Goal: Information Seeking & Learning: Find specific fact

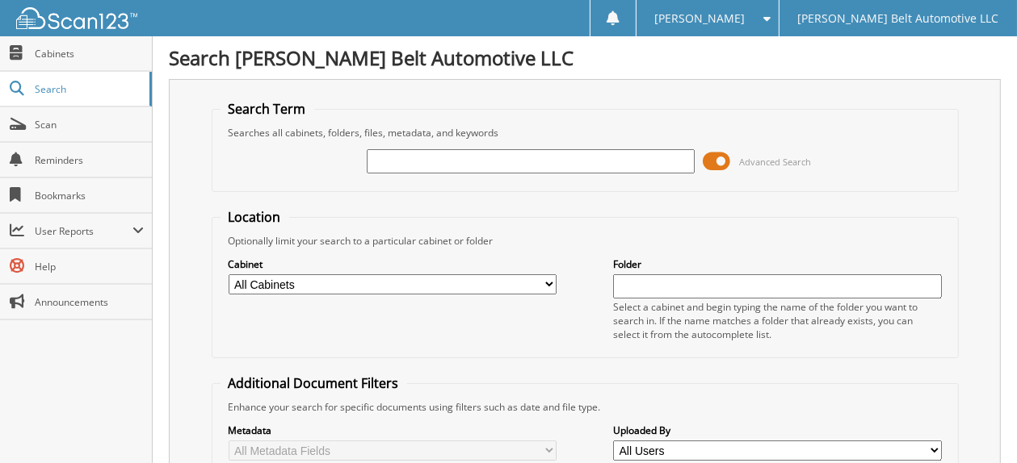
click at [394, 161] on input "text" at bounding box center [531, 161] width 328 height 24
type input "47175"
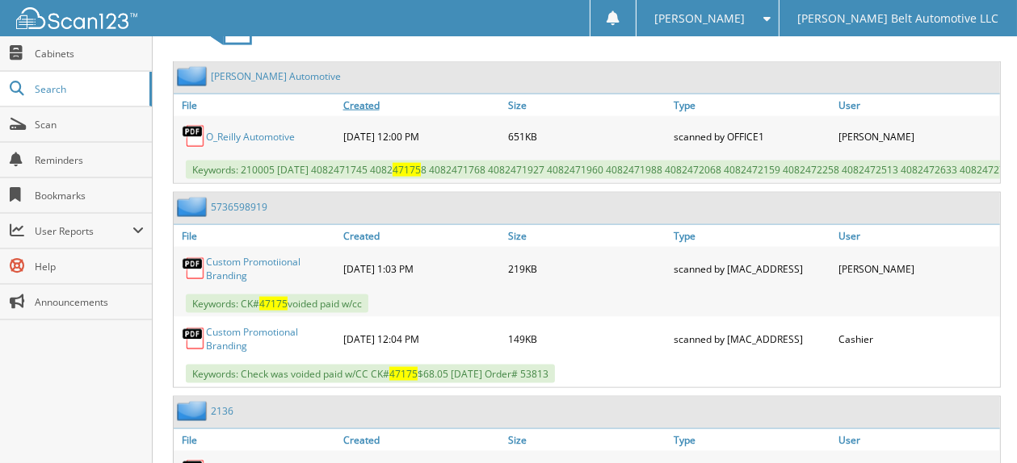
scroll to position [1938, 0]
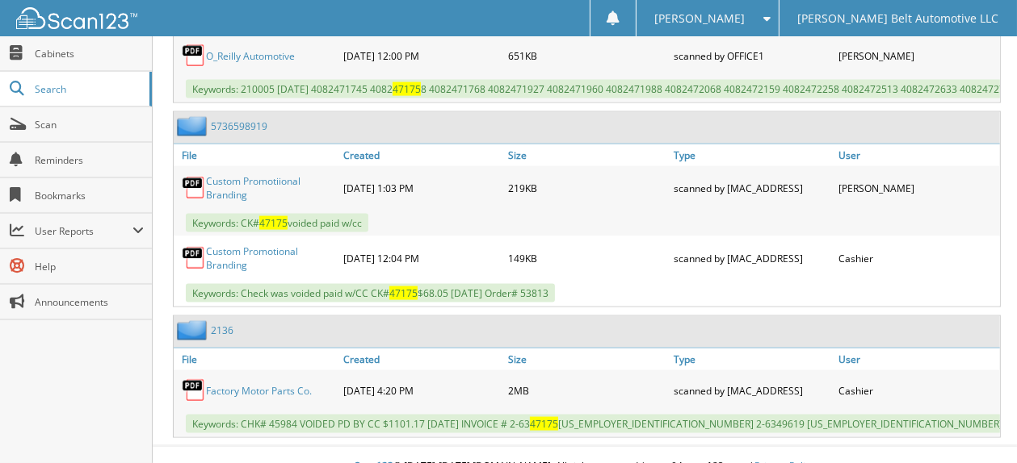
click at [250, 174] on link "Custom Promotiional Branding" at bounding box center [270, 187] width 129 height 27
click at [268, 245] on link "Custom Promotional Branding" at bounding box center [270, 258] width 129 height 27
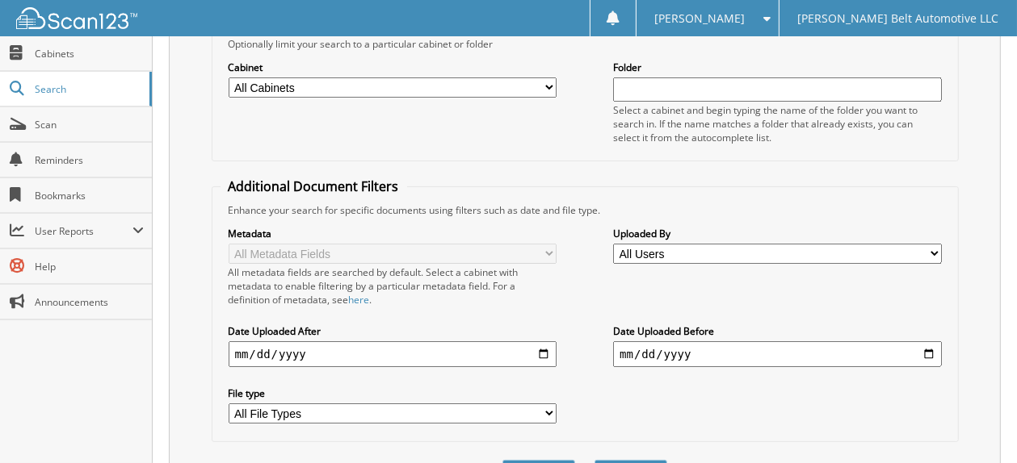
scroll to position [0, 0]
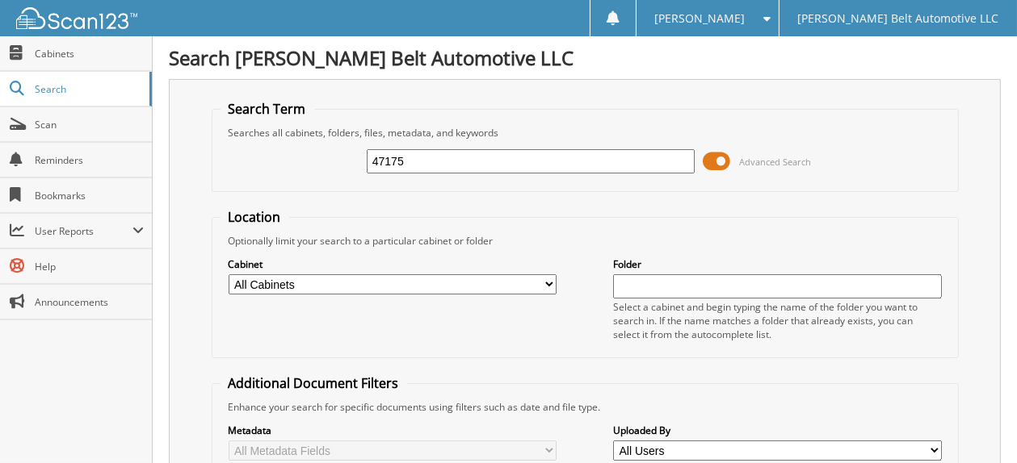
drag, startPoint x: 435, startPoint y: 157, endPoint x: 349, endPoint y: 144, distance: 87.4
click at [350, 150] on div "47175 Advanced Search" at bounding box center [584, 162] width 729 height 44
type input "hats"
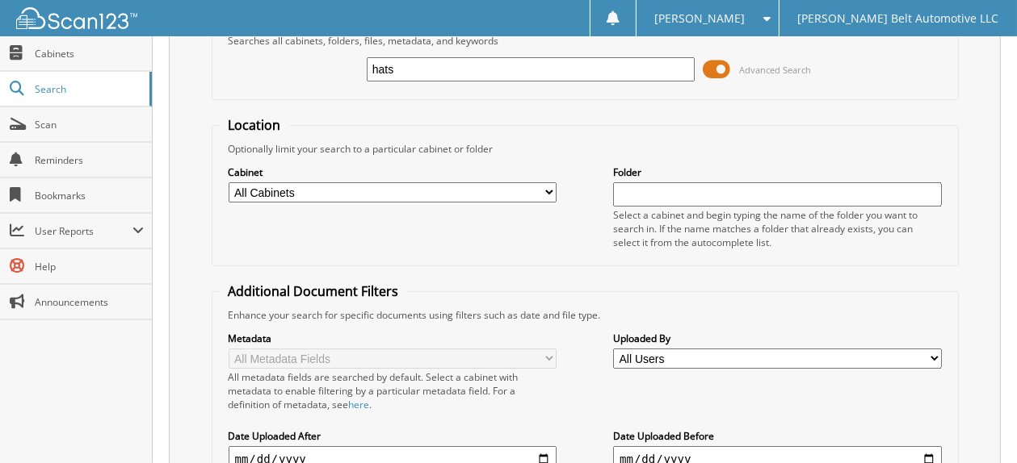
scroll to position [14, 0]
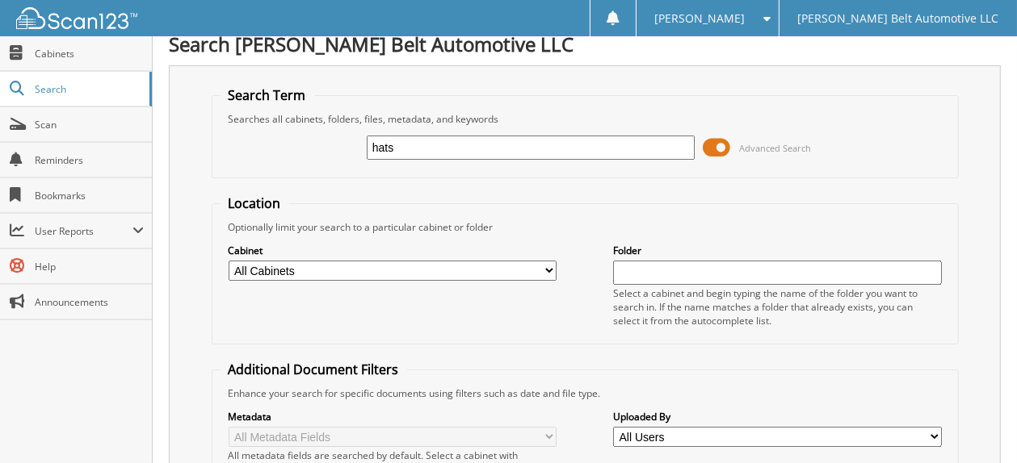
drag, startPoint x: 408, startPoint y: 141, endPoint x: 368, endPoint y: 145, distance: 39.8
click at [368, 145] on input "hats" at bounding box center [531, 148] width 328 height 24
type input "caps"
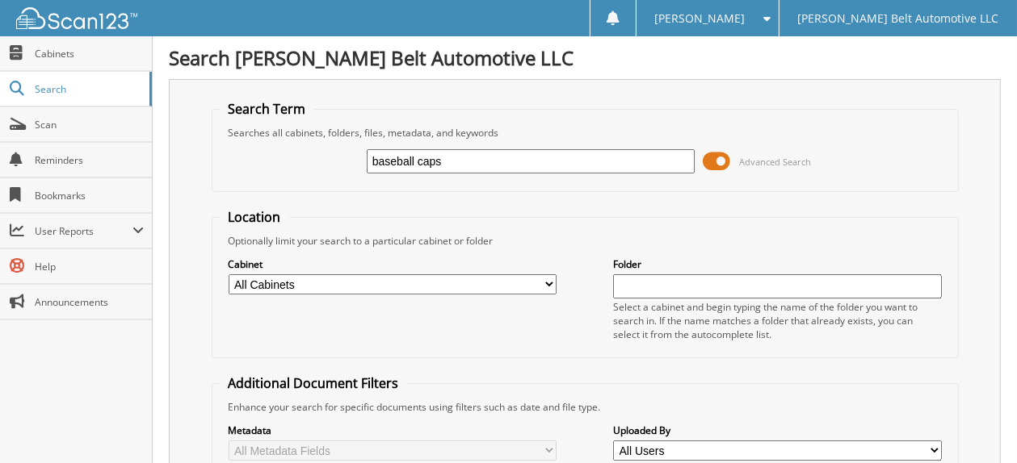
type input "baseball caps"
drag, startPoint x: 463, startPoint y: 163, endPoint x: 356, endPoint y: 157, distance: 106.8
click at [356, 157] on div "baseball caps Advanced Search" at bounding box center [584, 162] width 729 height 44
click at [403, 158] on input "text" at bounding box center [531, 161] width 328 height 24
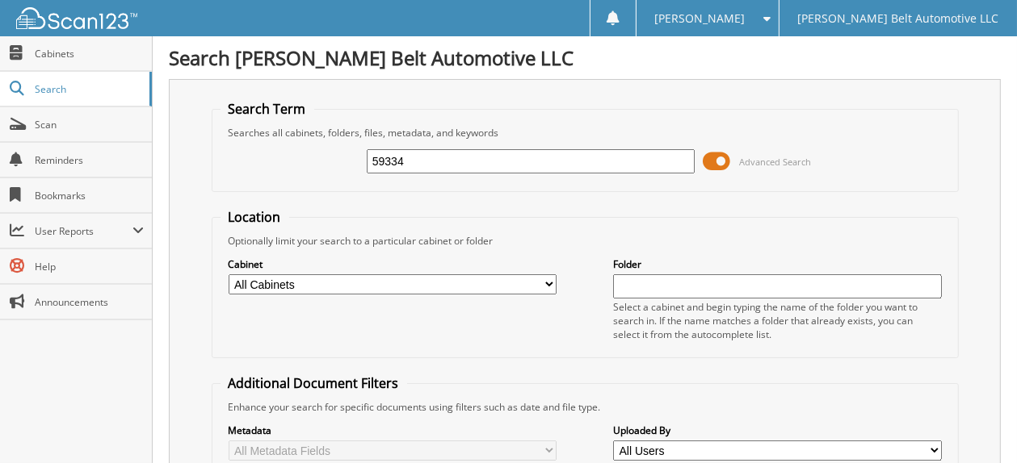
type input "59334"
drag, startPoint x: 430, startPoint y: 165, endPoint x: 356, endPoint y: 155, distance: 74.1
click at [356, 155] on div "59334 Advanced Search" at bounding box center [584, 162] width 729 height 44
type input "[DATE]"
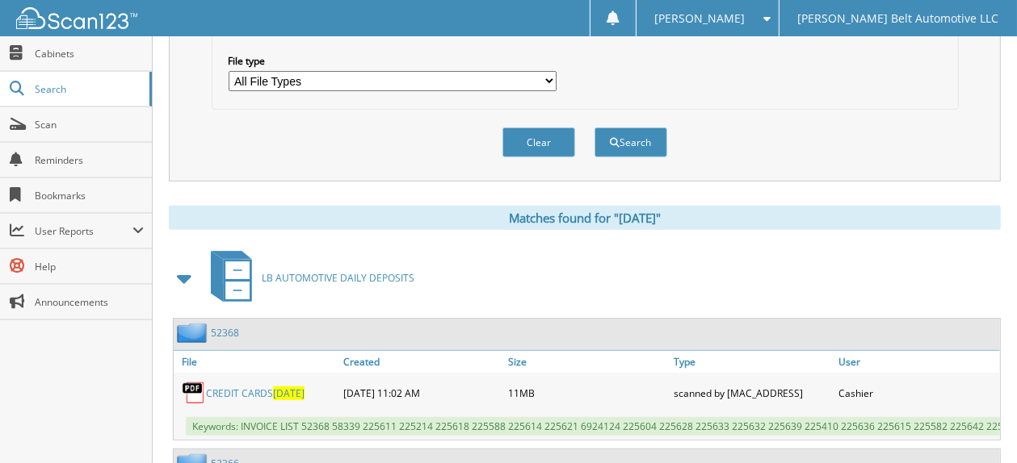
scroll to position [482, 0]
